Goal: Information Seeking & Learning: Stay updated

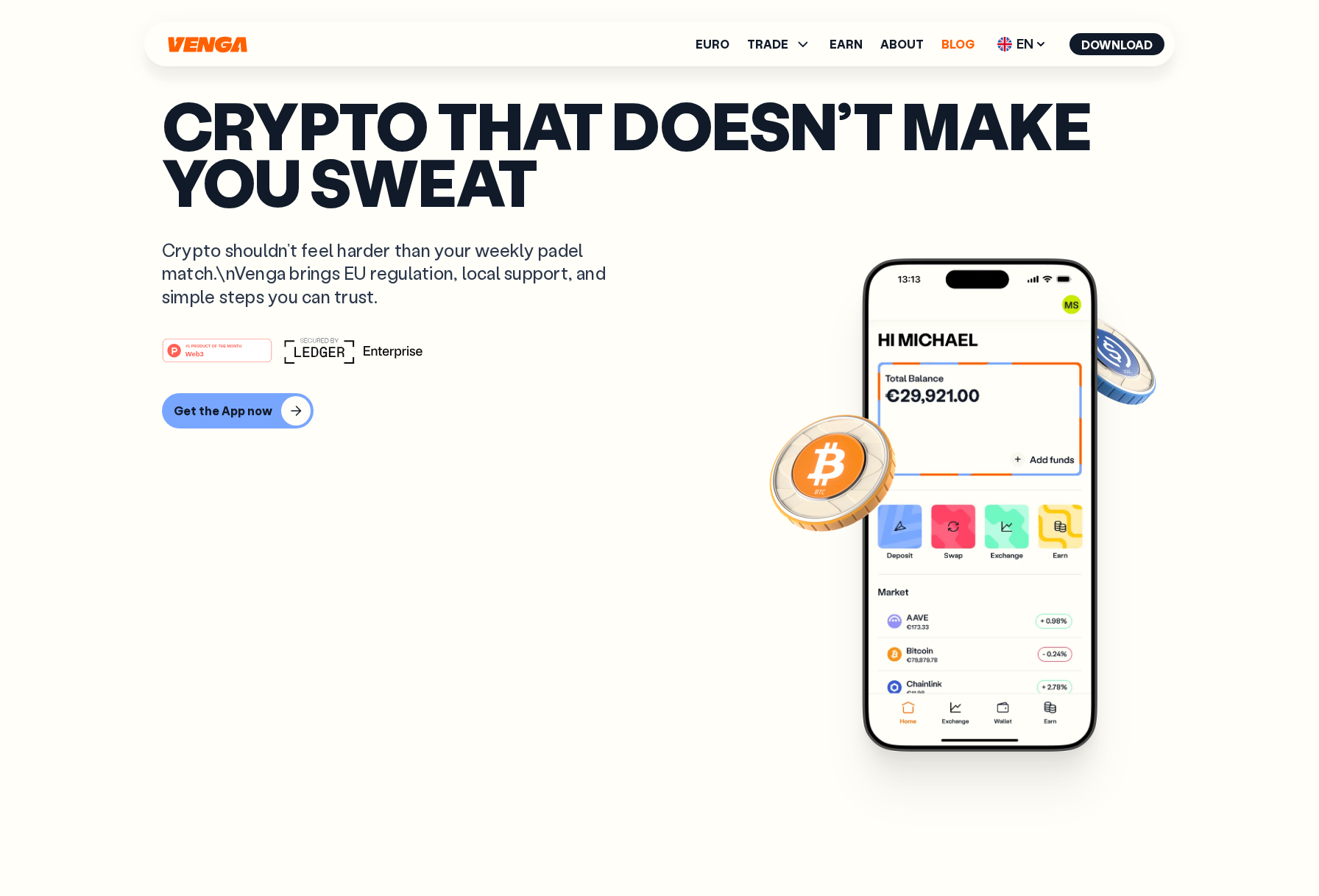
click at [954, 38] on link "Blog" at bounding box center [958, 43] width 33 height 12
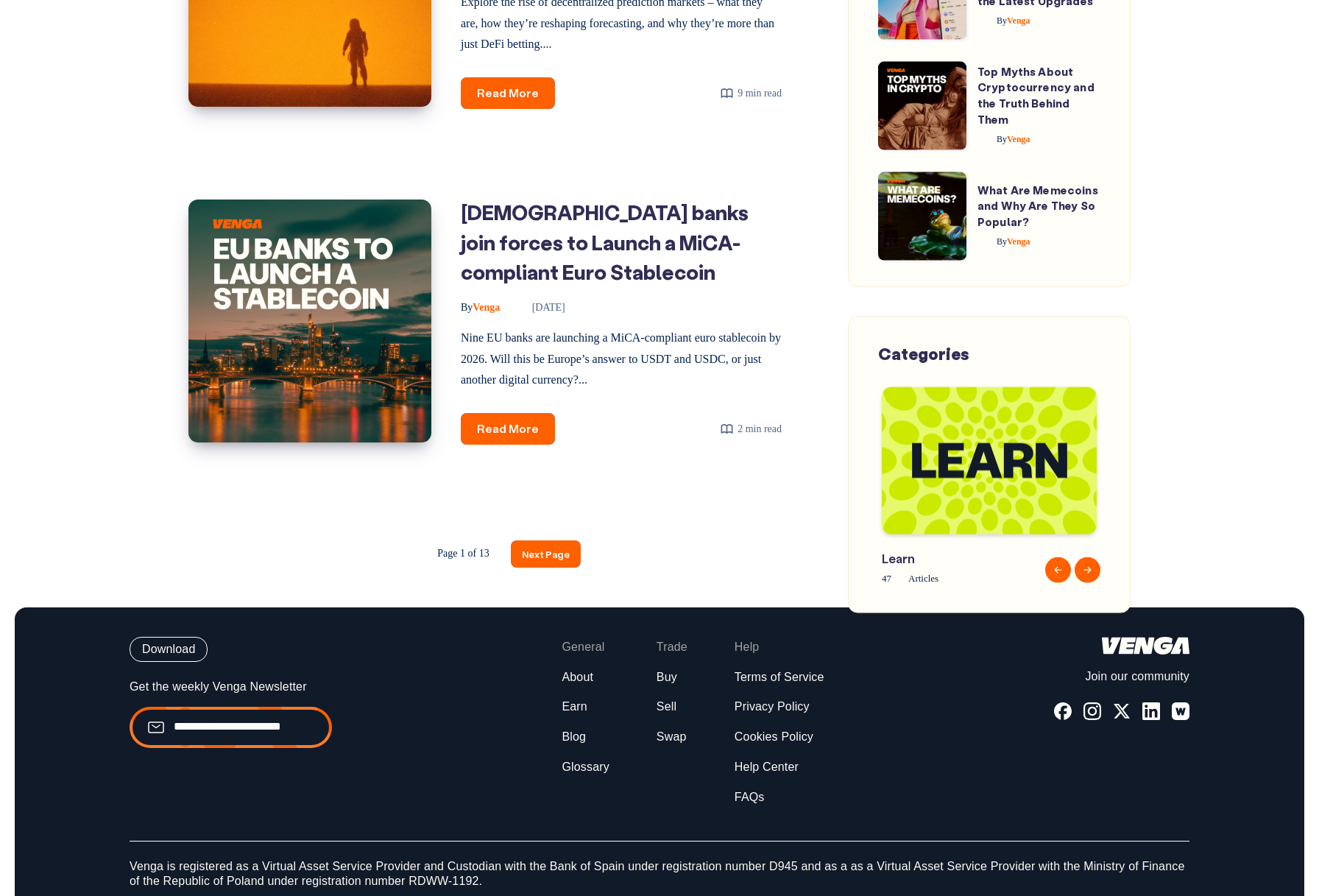
scroll to position [2242, 0]
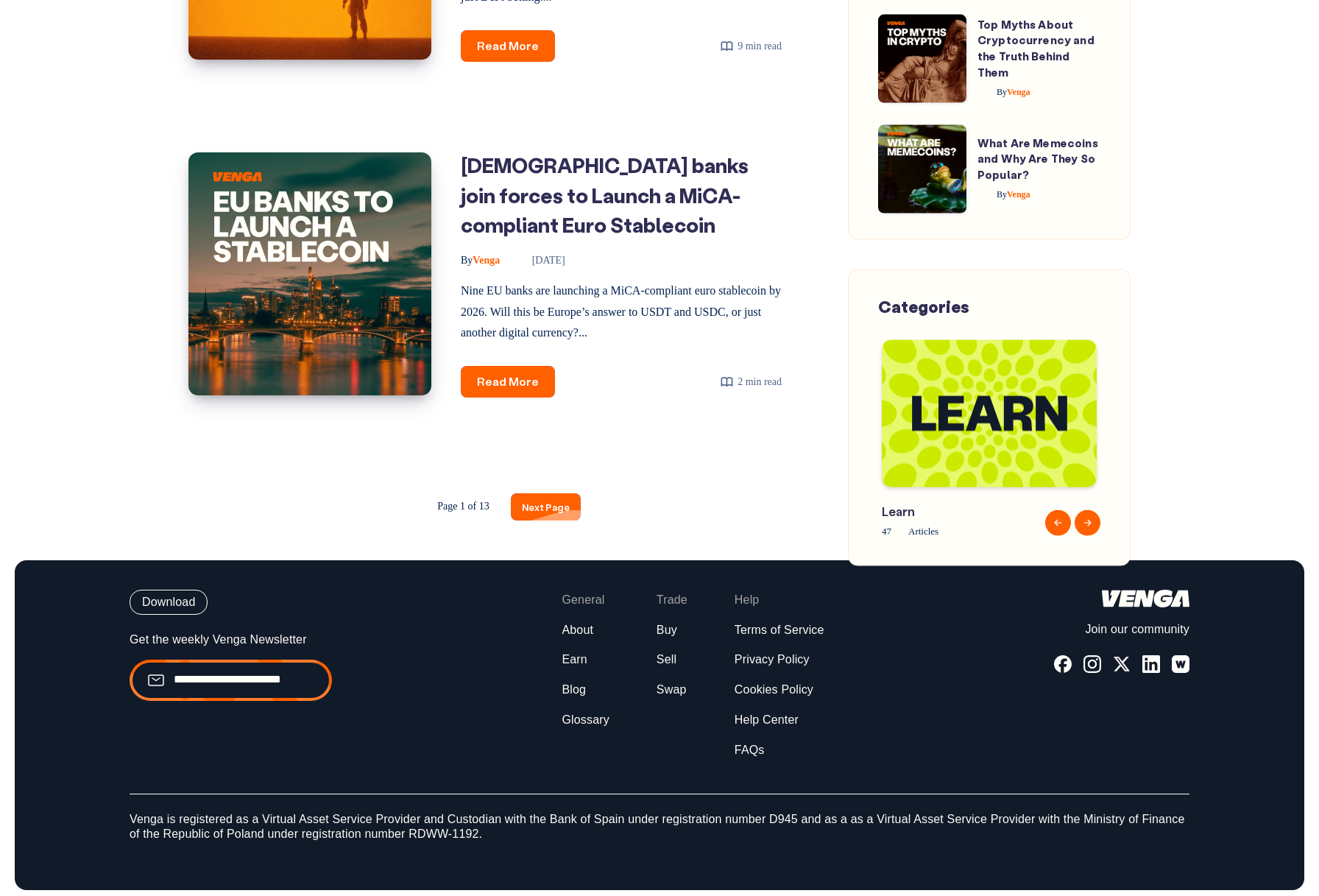
click at [551, 521] on link "Next Page" at bounding box center [545, 506] width 70 height 27
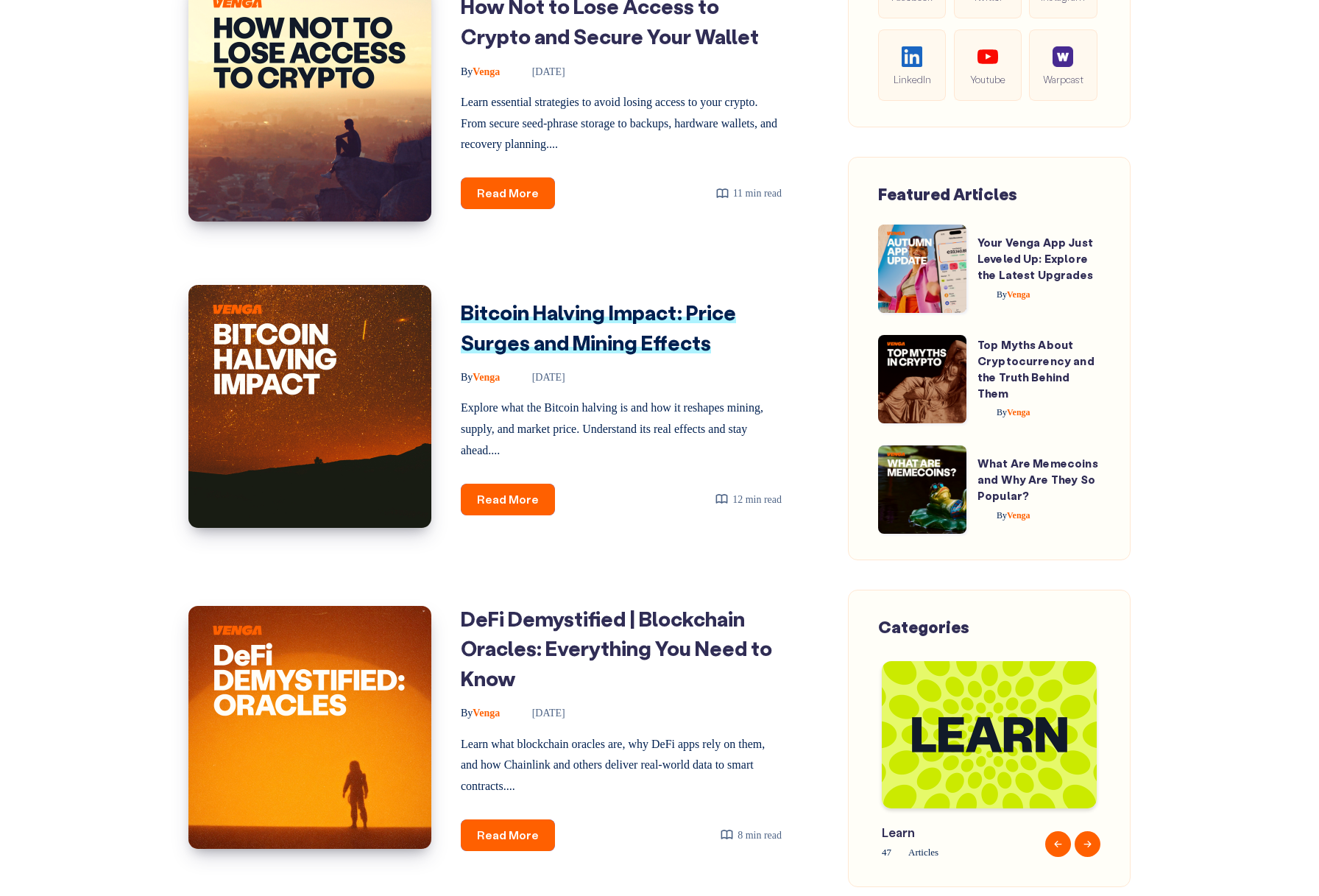
scroll to position [2036, 0]
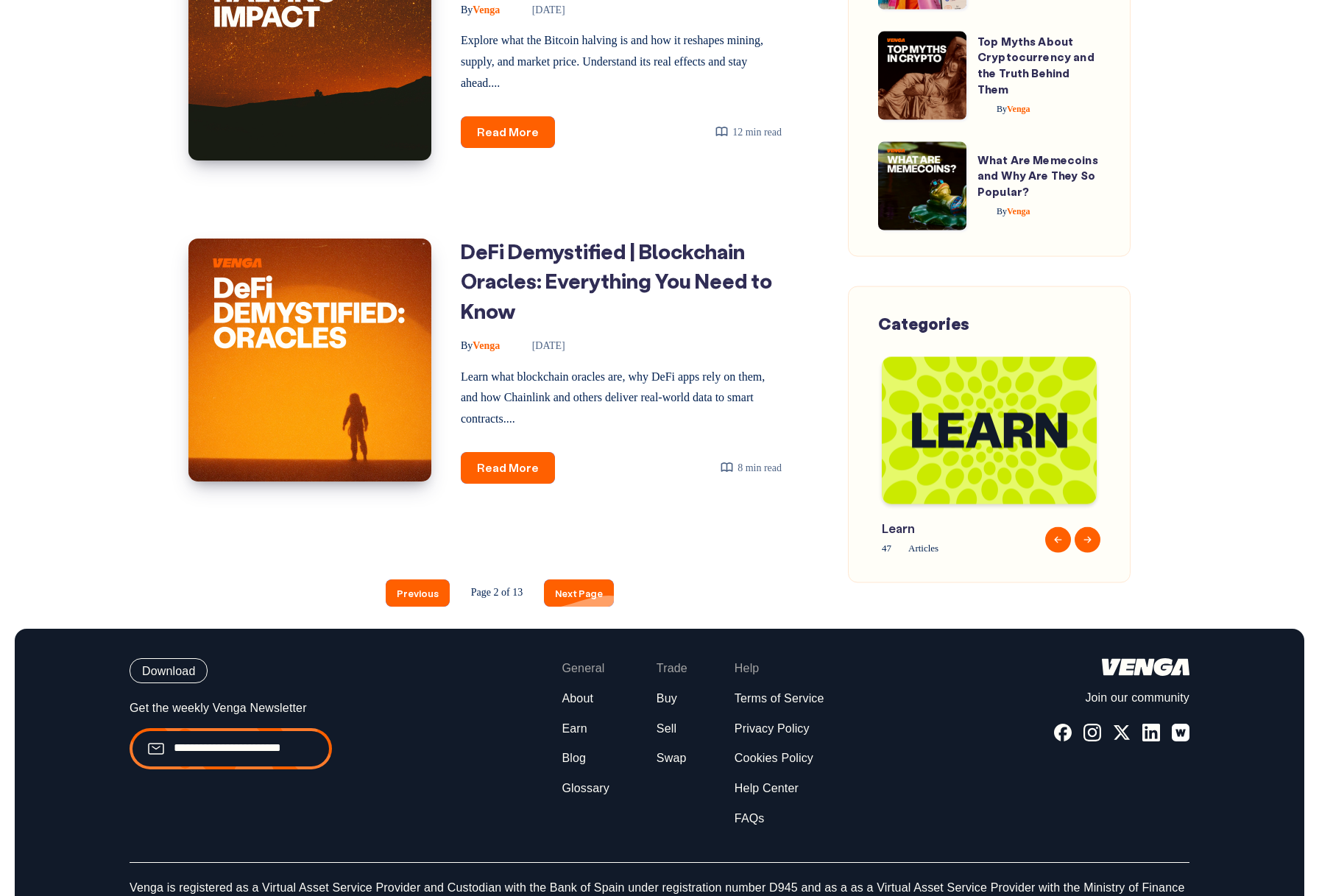
click at [582, 580] on link "Next Page" at bounding box center [579, 593] width 70 height 27
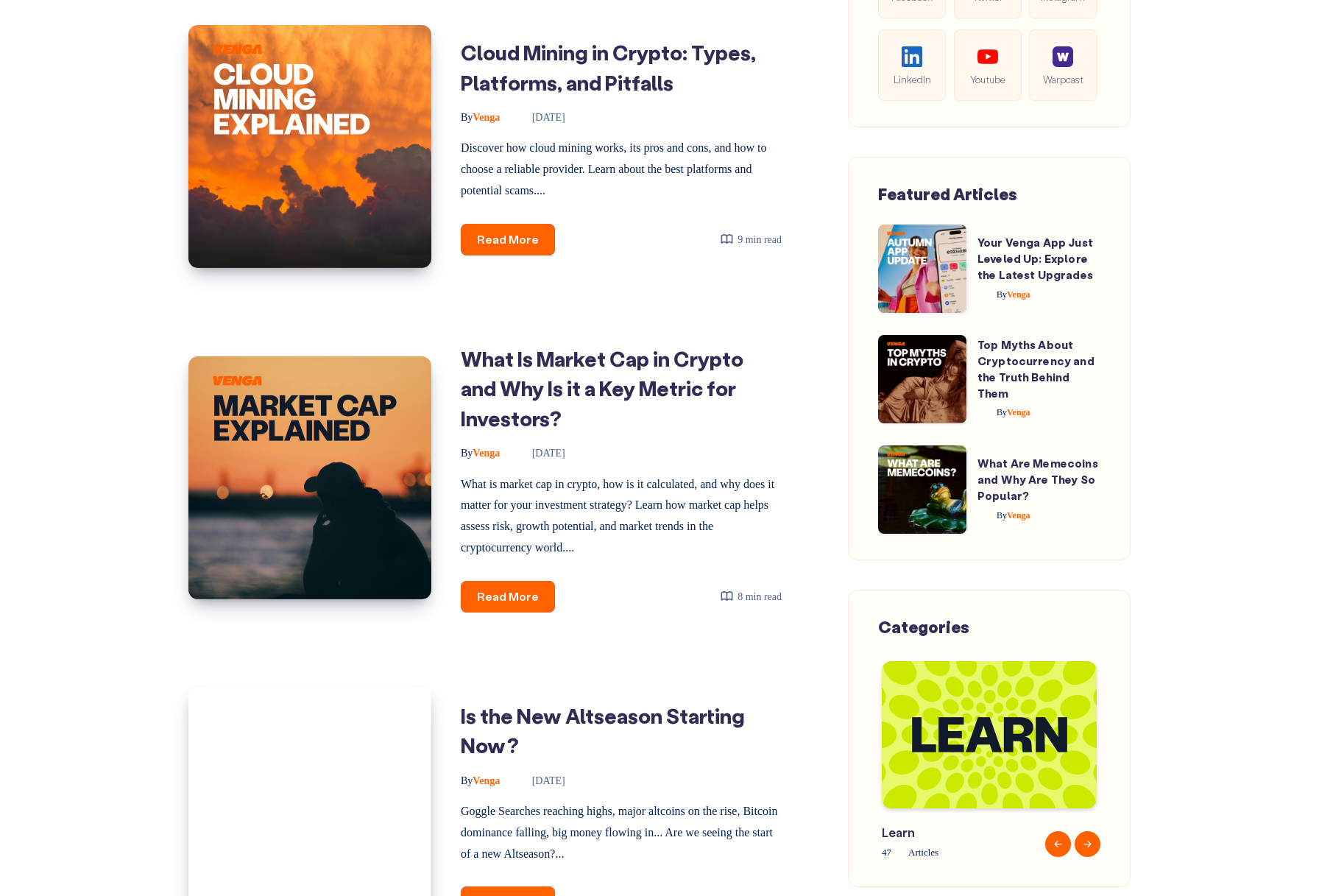
scroll to position [1932, 0]
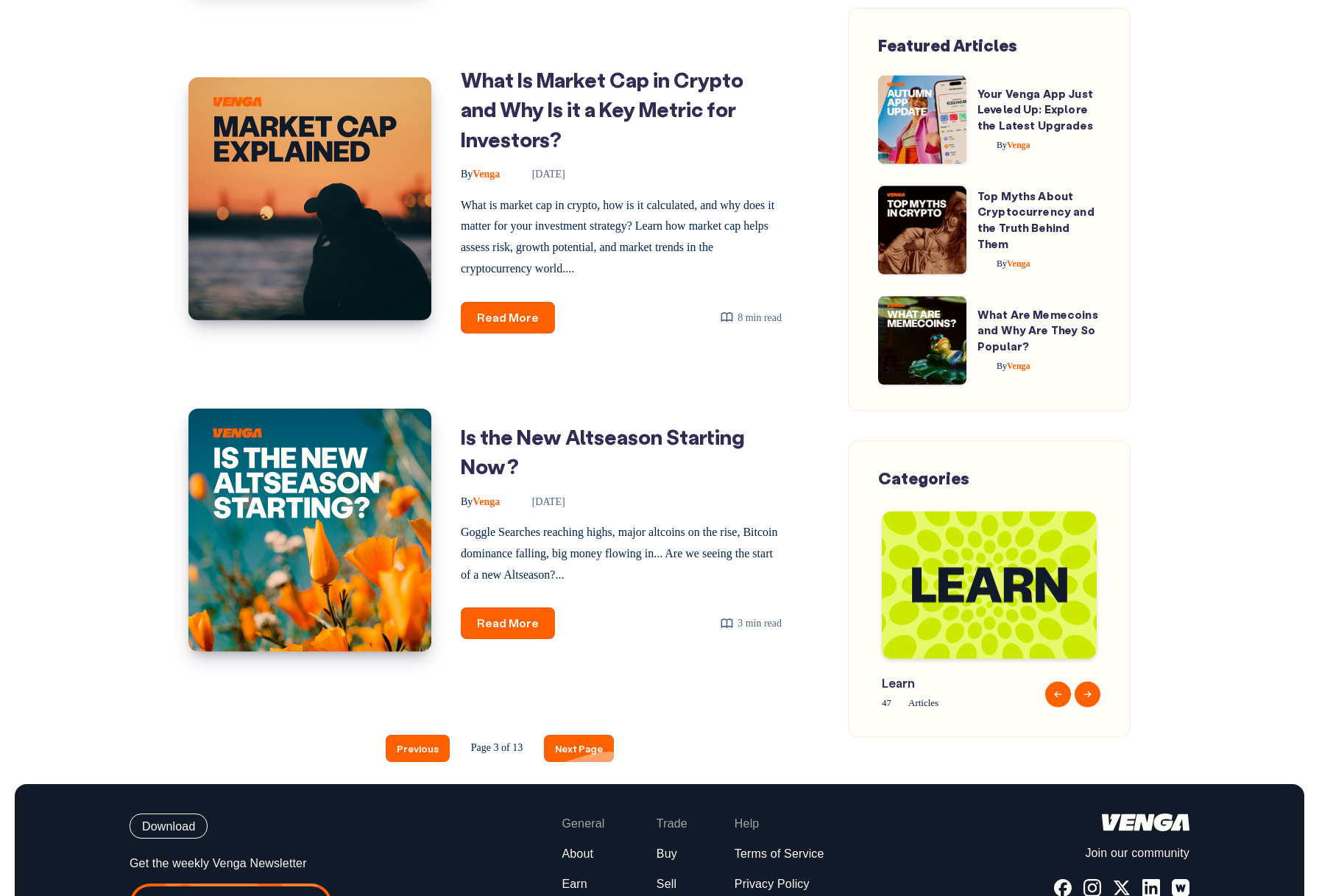
click at [578, 735] on link "Next Page" at bounding box center [579, 748] width 70 height 27
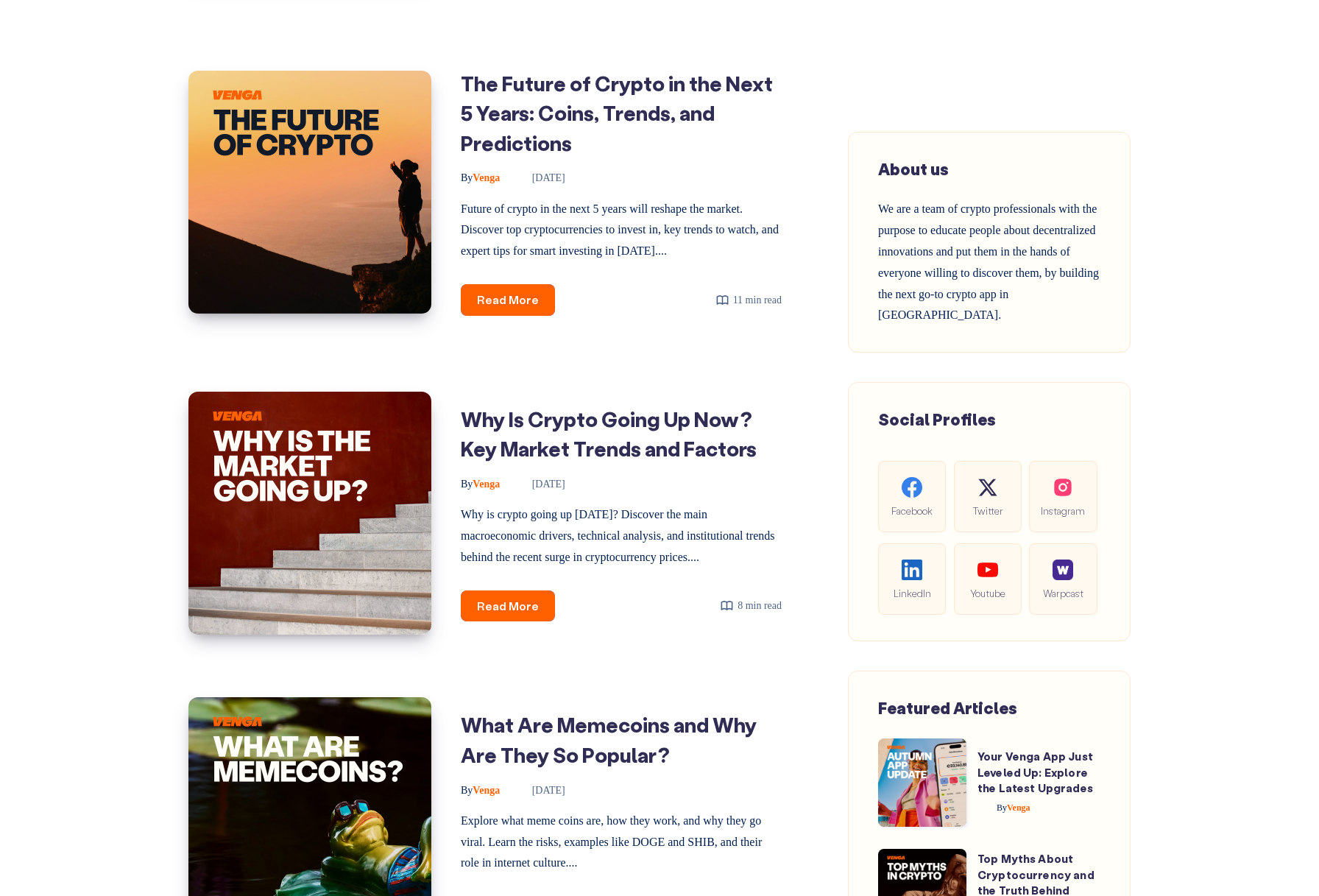
scroll to position [726, 0]
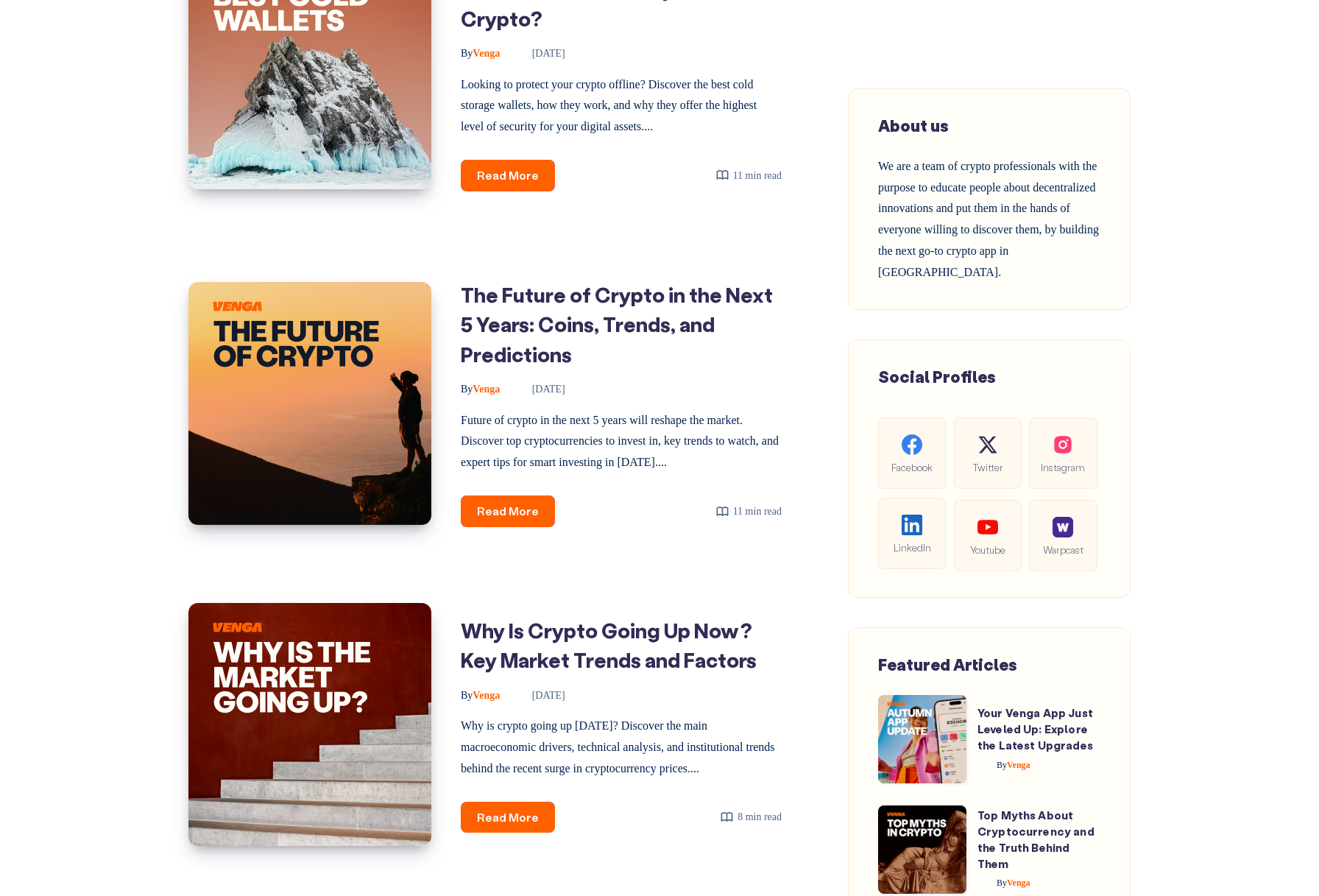
click at [920, 525] on img at bounding box center [912, 524] width 20 height 20
